Goal: Task Accomplishment & Management: Use online tool/utility

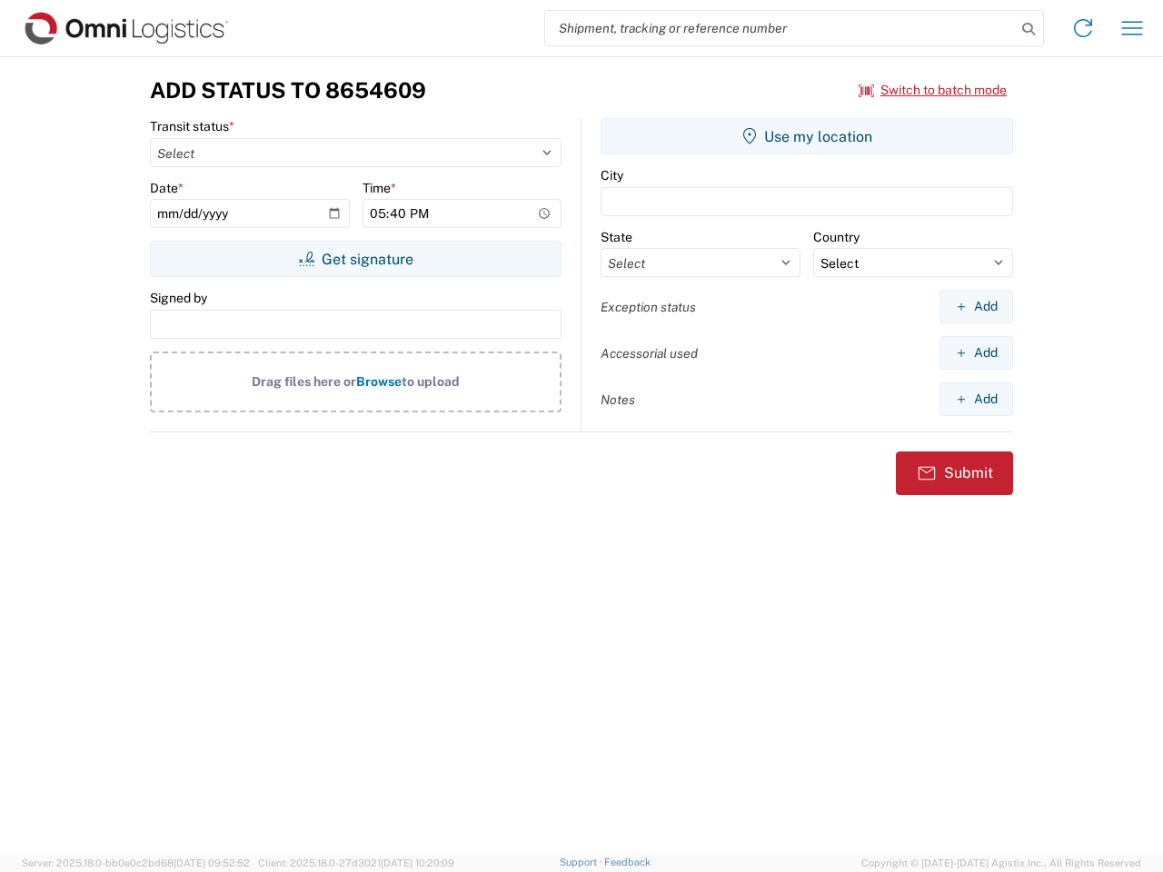
click at [780, 28] on input "search" at bounding box center [780, 28] width 470 height 35
click at [1028, 29] on icon at bounding box center [1027, 28] width 25 height 25
click at [1083, 28] on icon at bounding box center [1082, 28] width 29 height 29
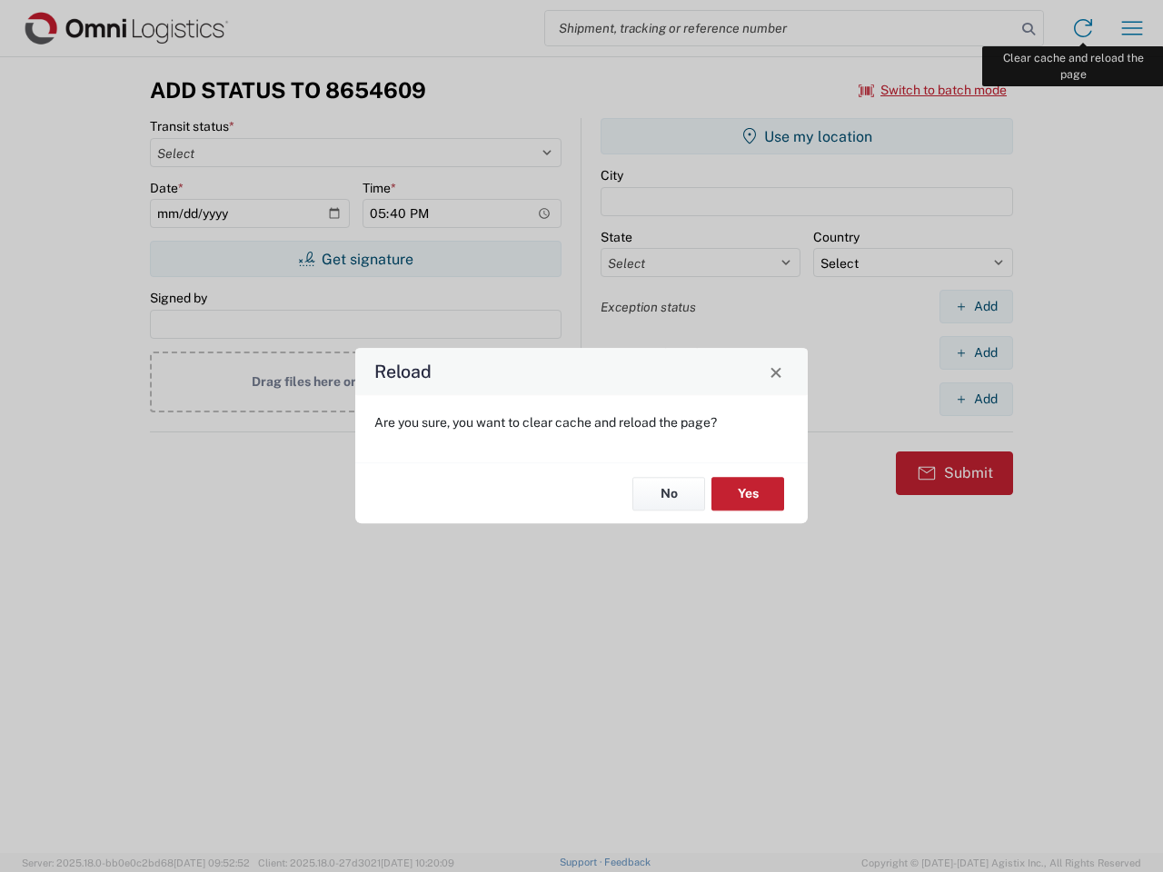
click at [1132, 28] on div "Reload Are you sure, you want to clear cache and reload the page? No Yes" at bounding box center [581, 436] width 1163 height 872
click at [933, 90] on div "Reload Are you sure, you want to clear cache and reload the page? No Yes" at bounding box center [581, 436] width 1163 height 872
click at [355, 259] on div "Reload Are you sure, you want to clear cache and reload the page? No Yes" at bounding box center [581, 436] width 1163 height 872
click at [806, 136] on div "Reload Are you sure, you want to clear cache and reload the page? No Yes" at bounding box center [581, 436] width 1163 height 872
click at [975, 306] on div "Reload Are you sure, you want to clear cache and reload the page? No Yes" at bounding box center [581, 436] width 1163 height 872
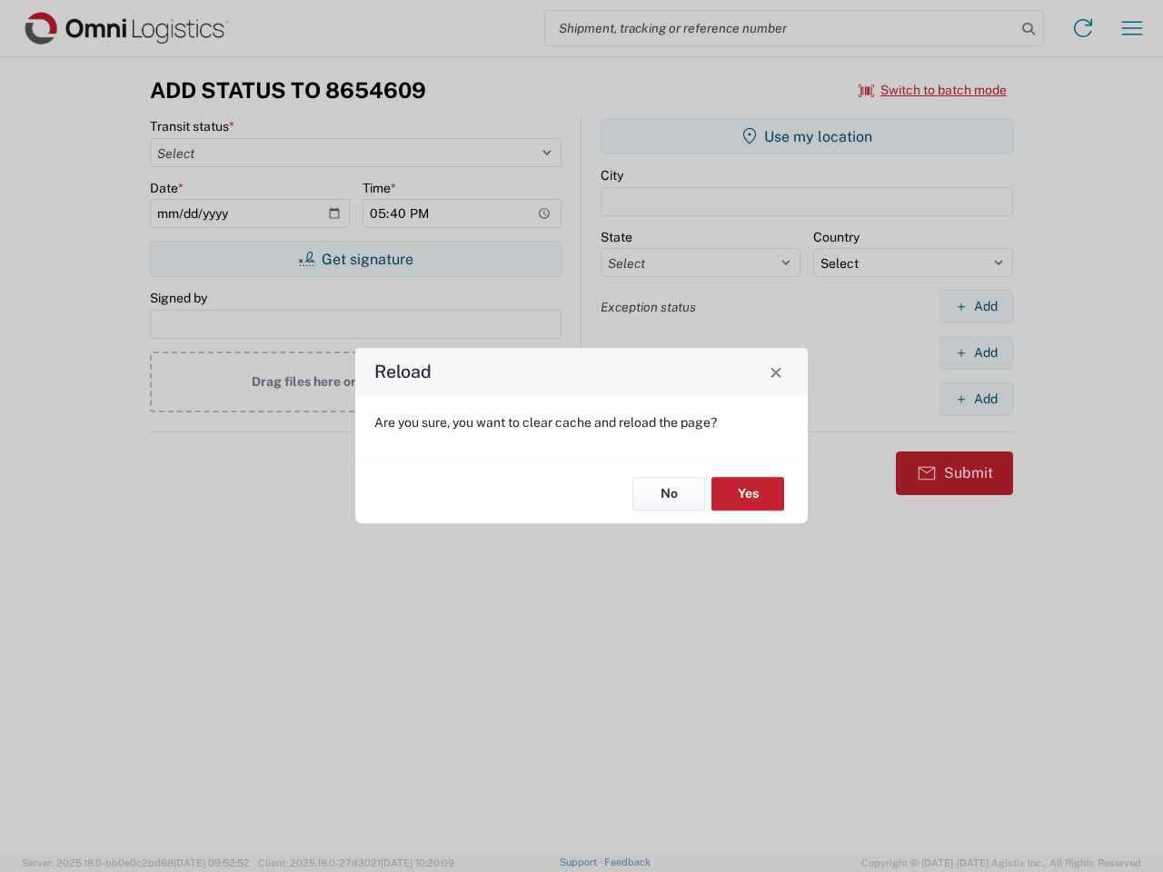
click at [975, 352] on div "Reload Are you sure, you want to clear cache and reload the page? No Yes" at bounding box center [581, 436] width 1163 height 872
click at [975, 399] on div "Reload Are you sure, you want to clear cache and reload the page? No Yes" at bounding box center [581, 436] width 1163 height 872
